Goal: Check status: Check status

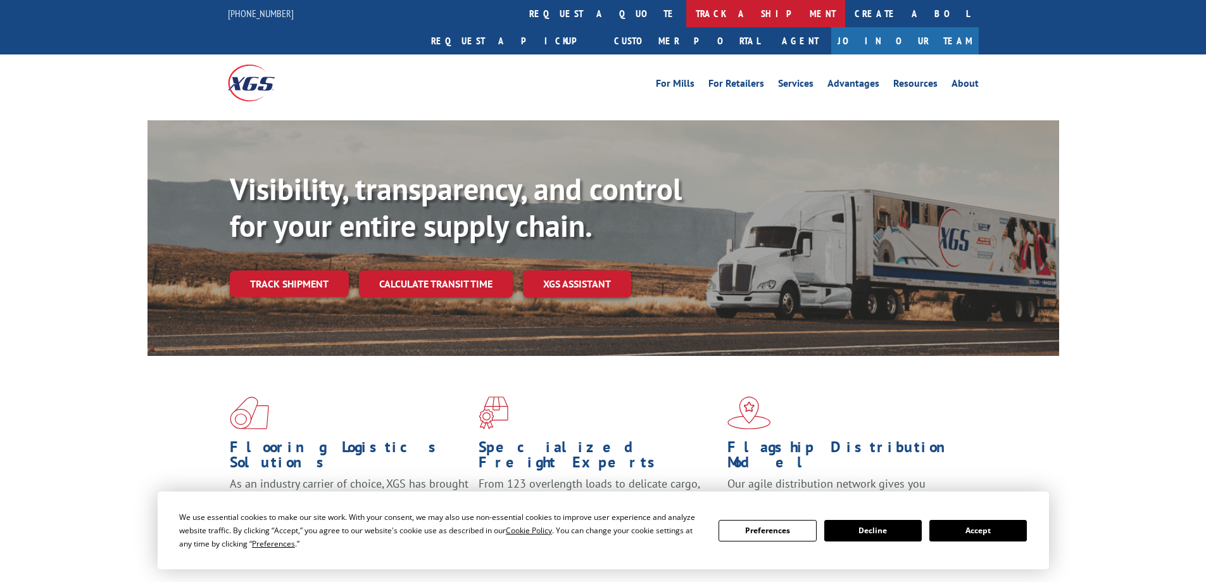
click at [686, 16] on link "track a shipment" at bounding box center [765, 13] width 159 height 27
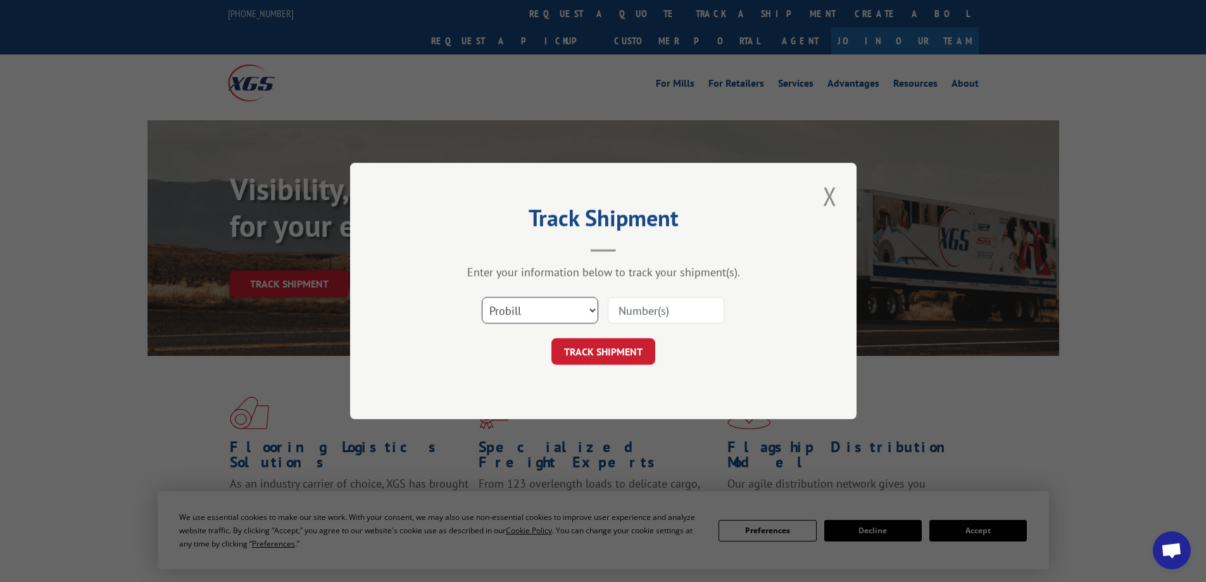
click at [575, 312] on select "Select category... Probill BOL PO" at bounding box center [540, 310] width 117 height 27
select select "bol"
click at [482, 297] on select "Select category... Probill BOL PO" at bounding box center [540, 310] width 117 height 27
click at [661, 313] on input at bounding box center [666, 310] width 117 height 27
paste input "LP50644"
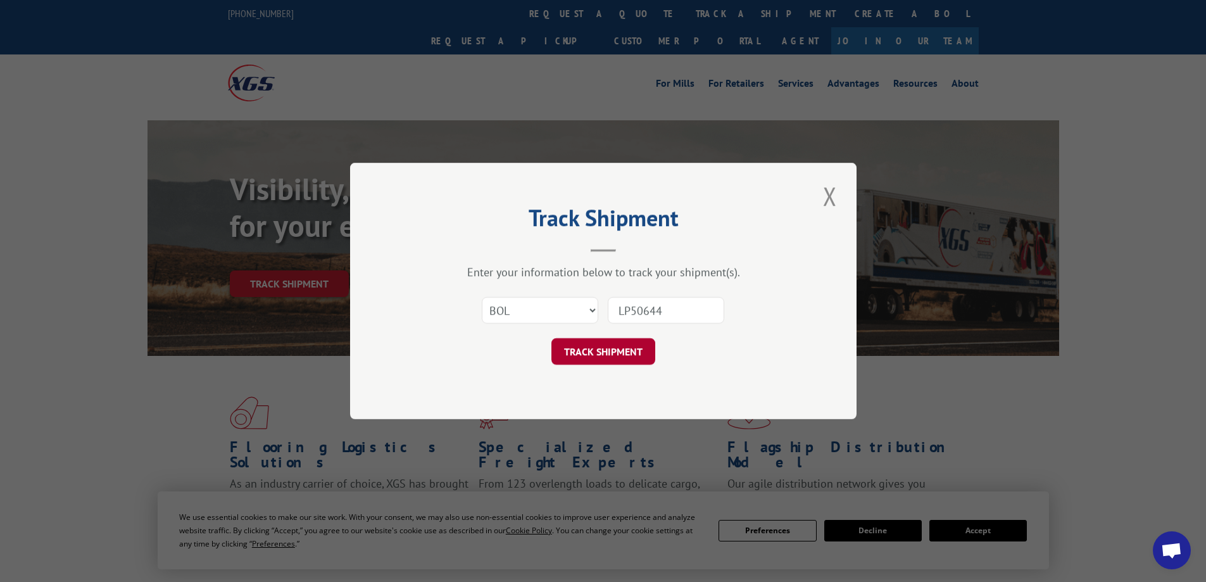
type input "LP50644"
click at [607, 353] on button "TRACK SHIPMENT" at bounding box center [604, 351] width 104 height 27
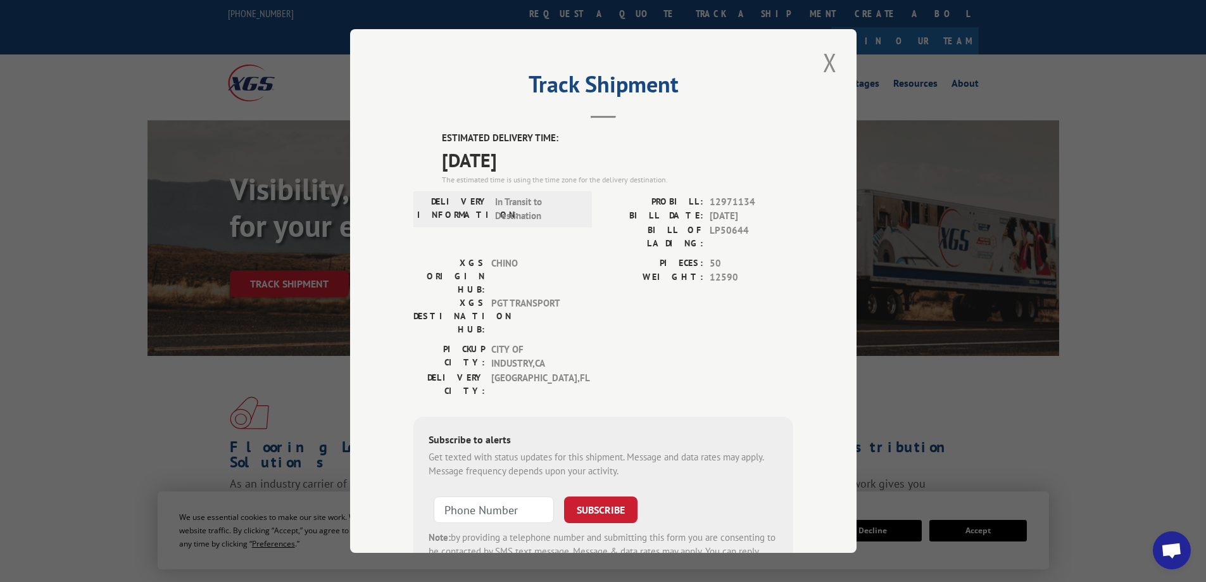
click at [452, 157] on span "[DATE]" at bounding box center [617, 160] width 351 height 28
drag, startPoint x: 449, startPoint y: 166, endPoint x: 566, endPoint y: 169, distance: 117.2
click at [566, 169] on span "[DATE]" at bounding box center [617, 160] width 351 height 28
click at [593, 343] on div "[GEOGRAPHIC_DATA]: CITY OF INDUSTRY , [GEOGRAPHIC_DATA] [GEOGRAPHIC_DATA]: [GEO…" at bounding box center [604, 373] width 380 height 61
